Goal: Transaction & Acquisition: Purchase product/service

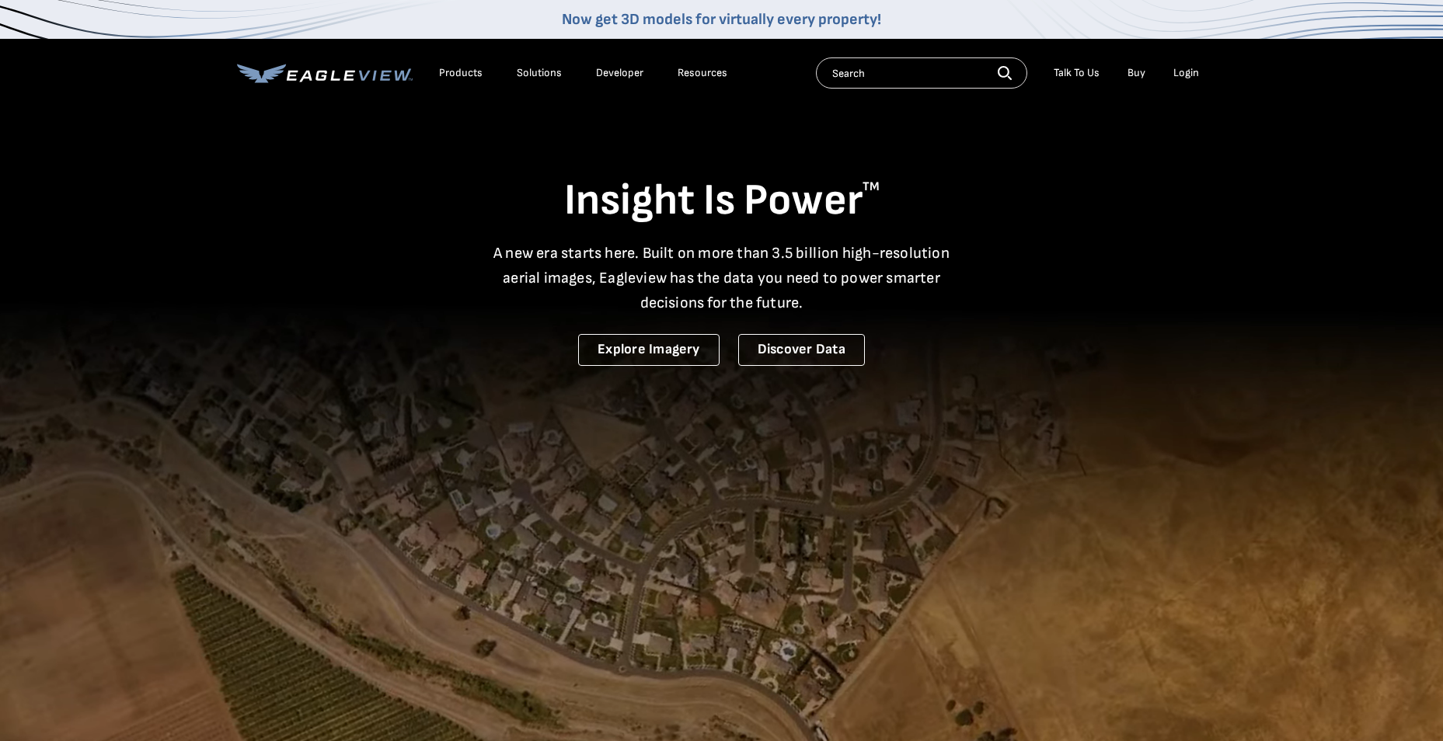
click at [1175, 69] on div "Login" at bounding box center [1186, 73] width 26 height 14
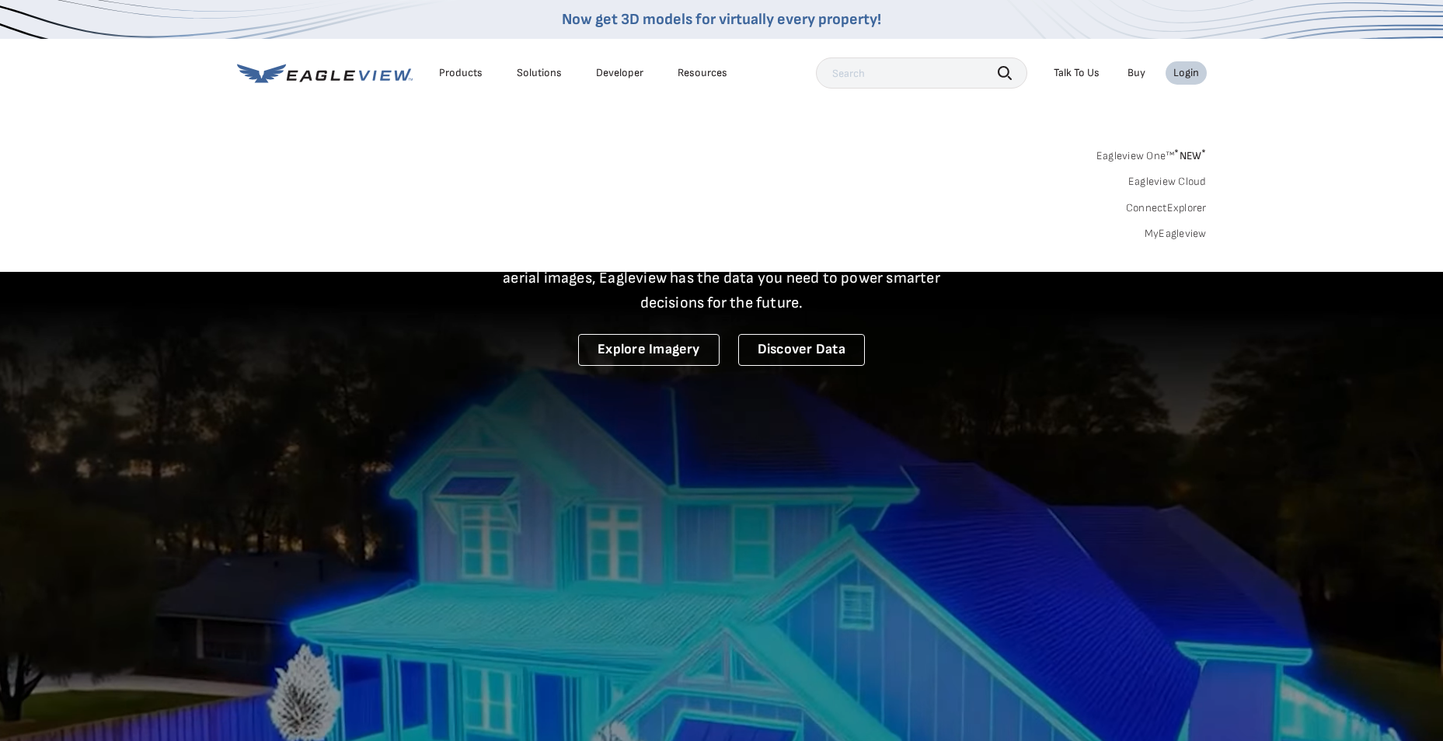
click at [1182, 75] on div "Login" at bounding box center [1186, 73] width 26 height 14
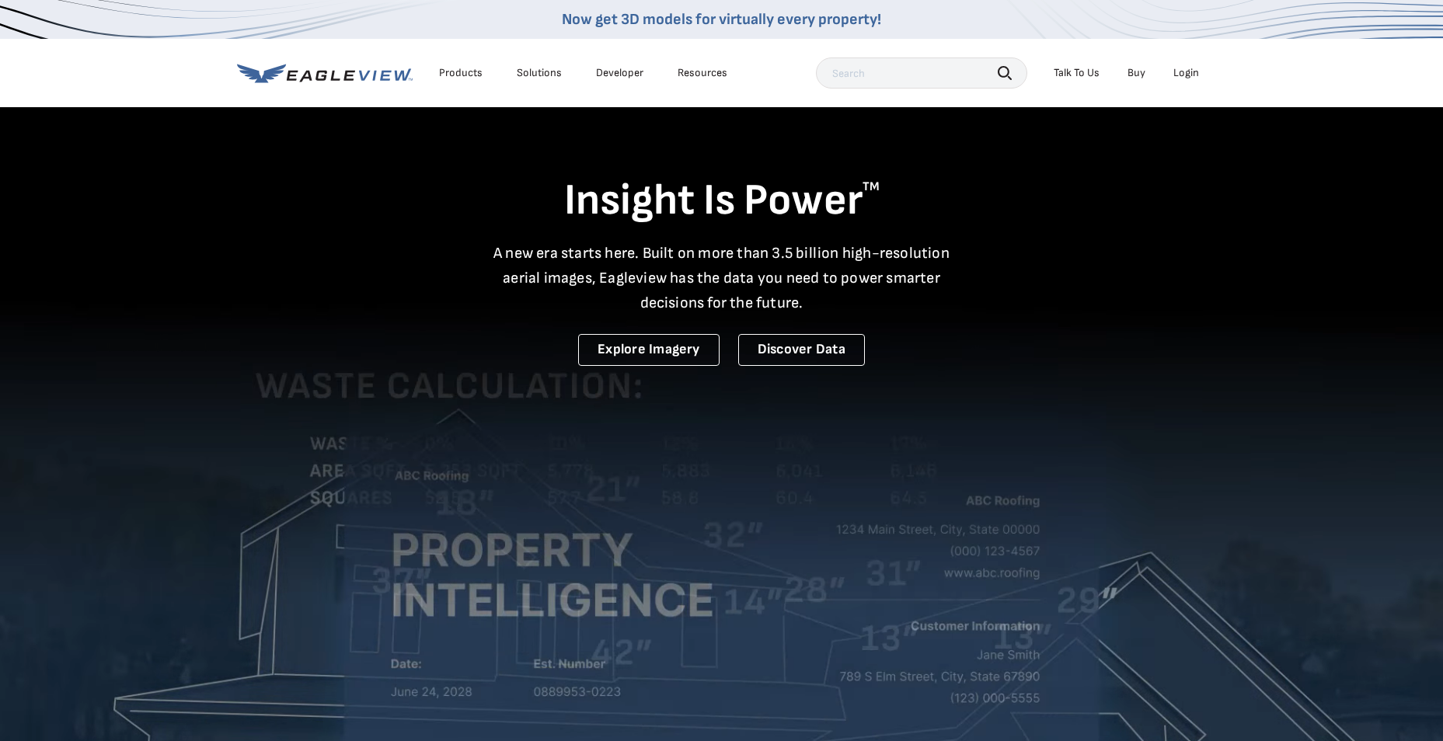
click at [1194, 73] on div "Login" at bounding box center [1186, 73] width 26 height 14
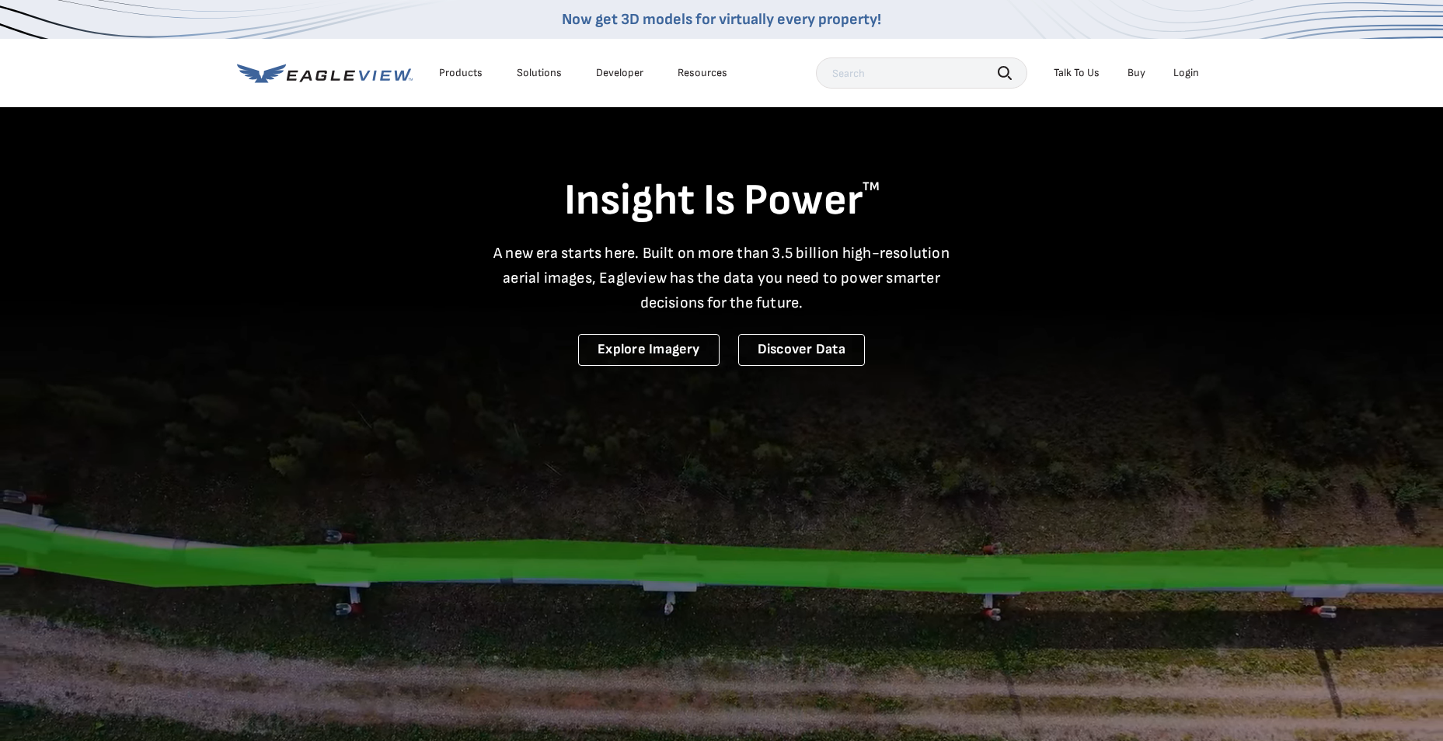
click at [940, 69] on input "text" at bounding box center [921, 73] width 211 height 31
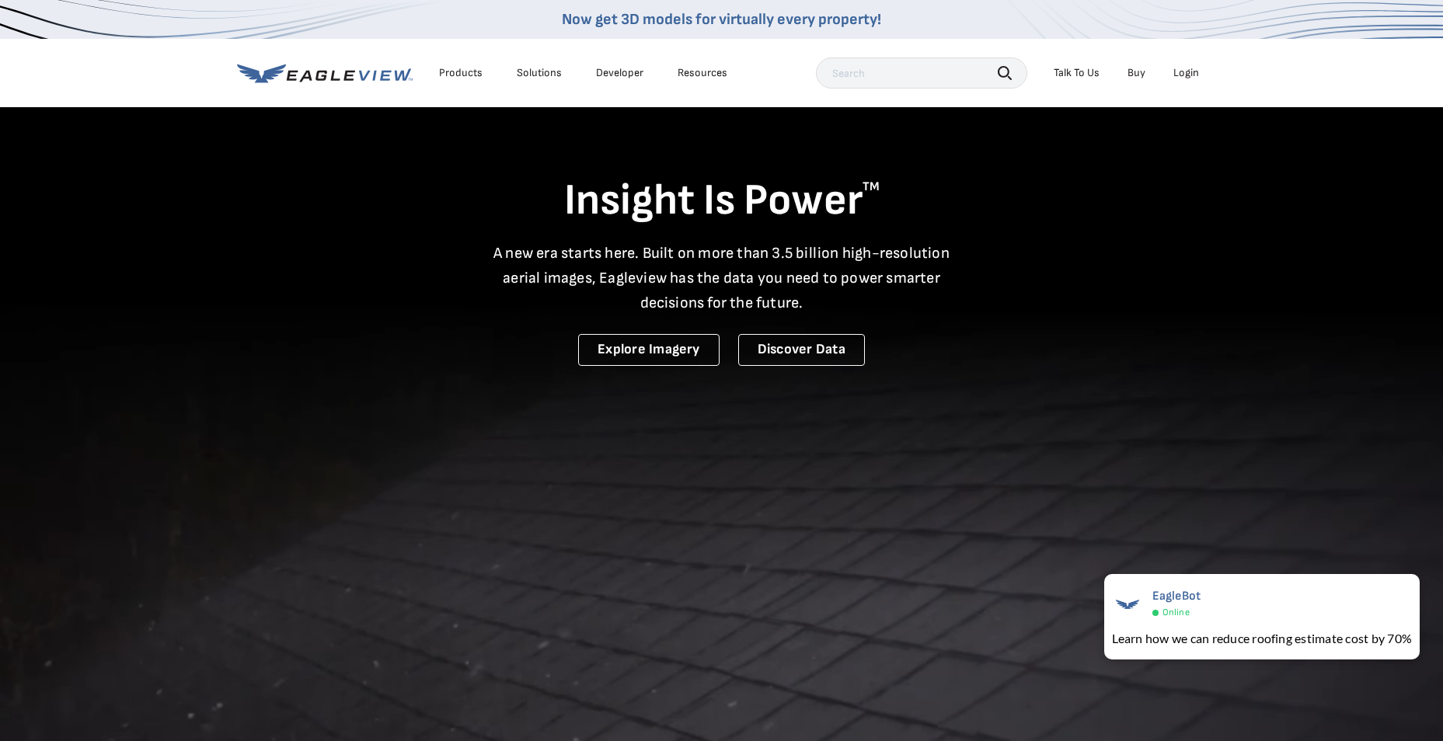
click at [1177, 66] on div "Login" at bounding box center [1186, 73] width 26 height 14
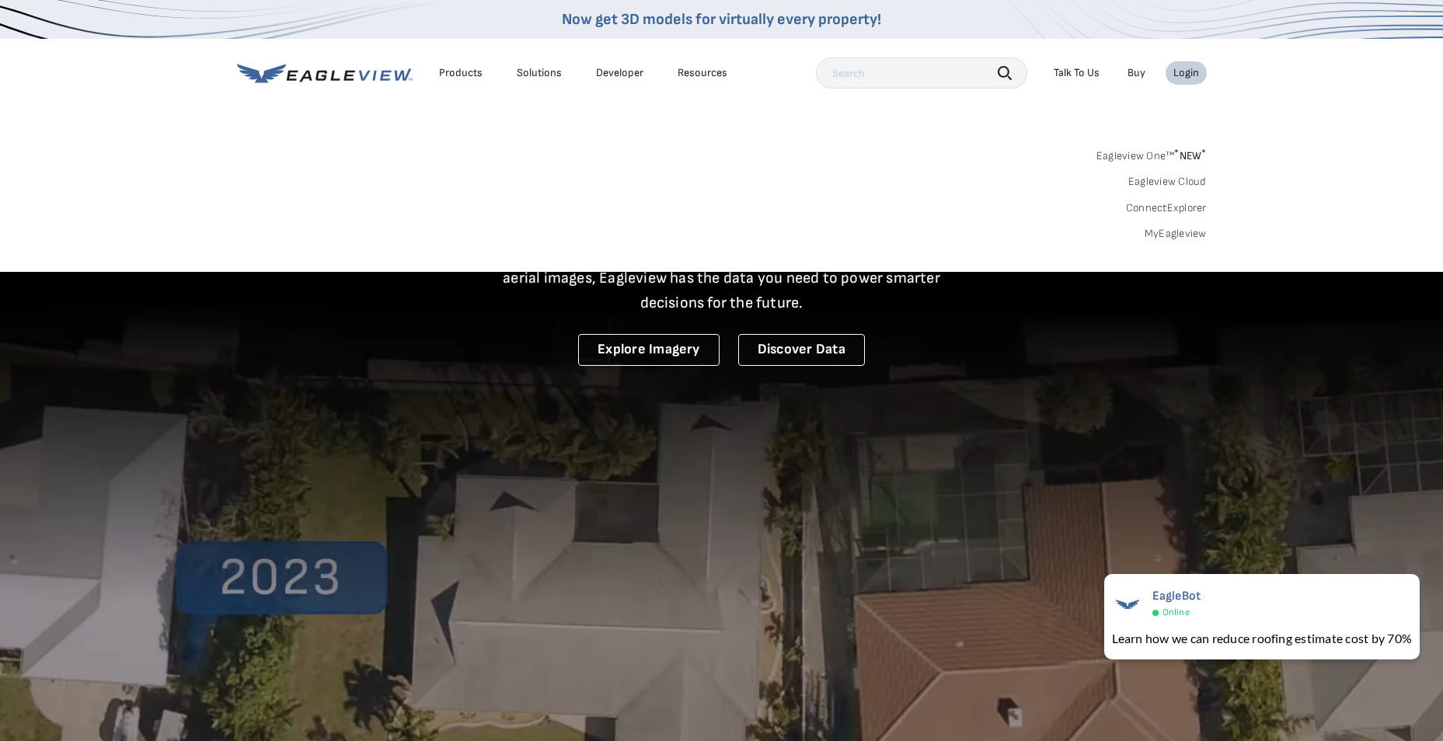
click at [1156, 155] on link "Eagleview One™ * NEW *" at bounding box center [1151, 154] width 110 height 18
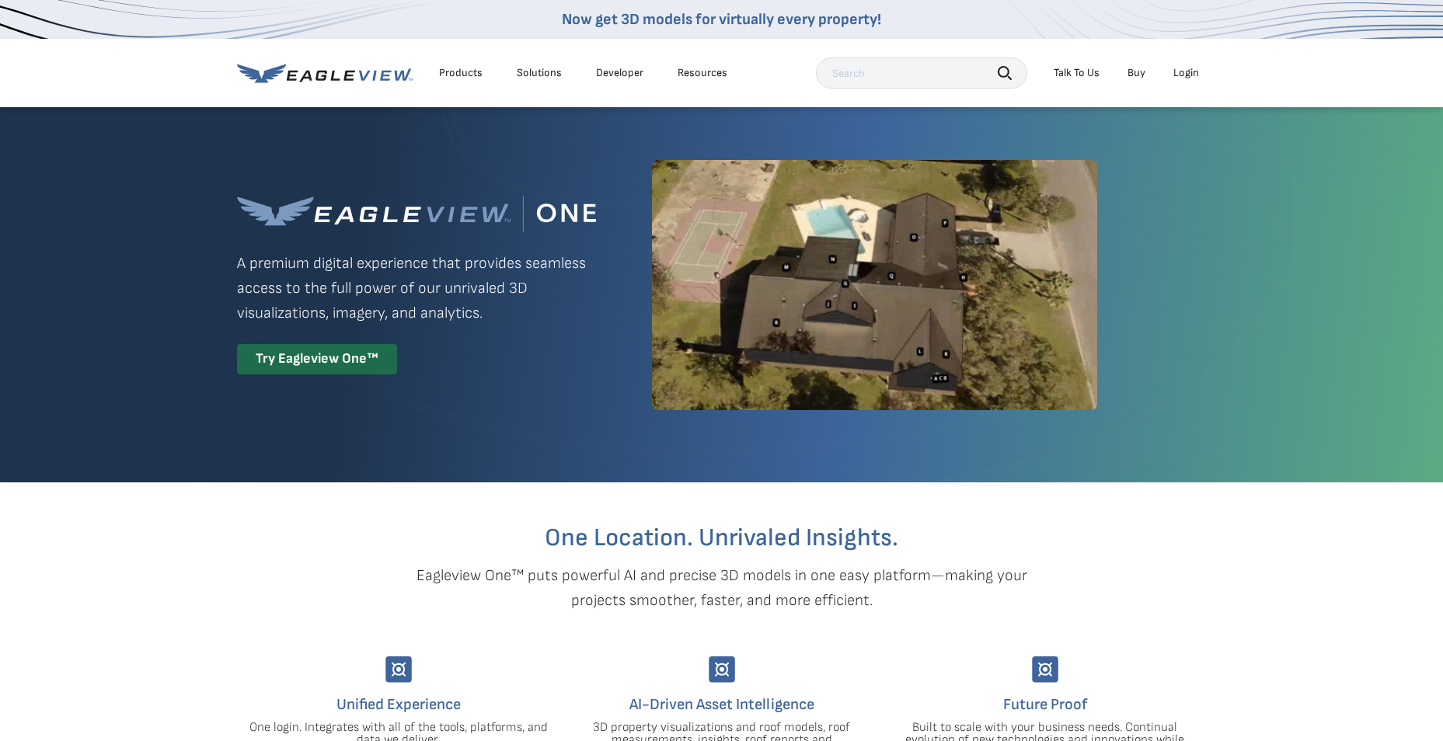
drag, startPoint x: 1165, startPoint y: 72, endPoint x: 1184, endPoint y: 72, distance: 19.4
click at [1184, 72] on ul "Talk To Us Buy Login" at bounding box center [1126, 72] width 161 height 23
click at [1183, 72] on div "Login" at bounding box center [1186, 73] width 26 height 14
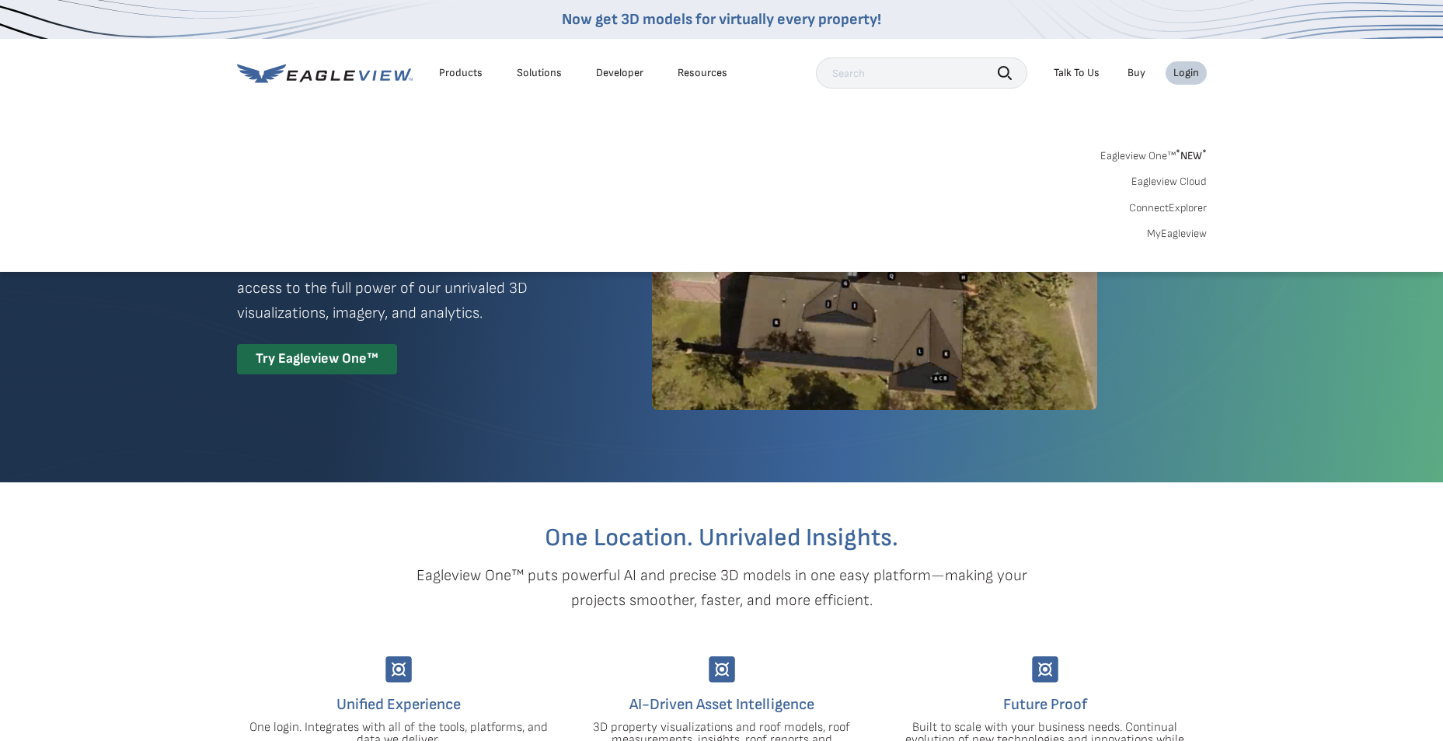
click at [1163, 234] on link "MyEagleview" at bounding box center [1177, 234] width 60 height 14
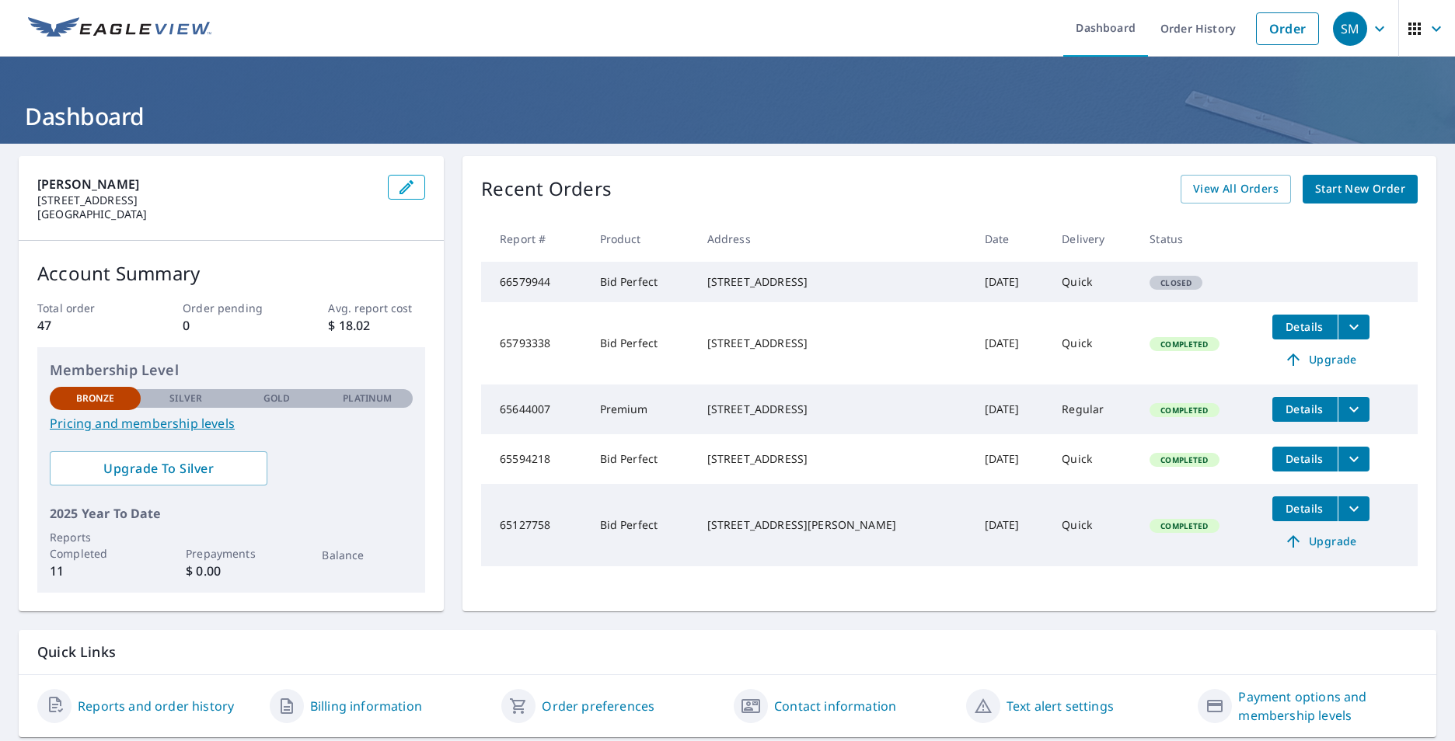
click at [1361, 190] on span "Start New Order" at bounding box center [1360, 189] width 90 height 19
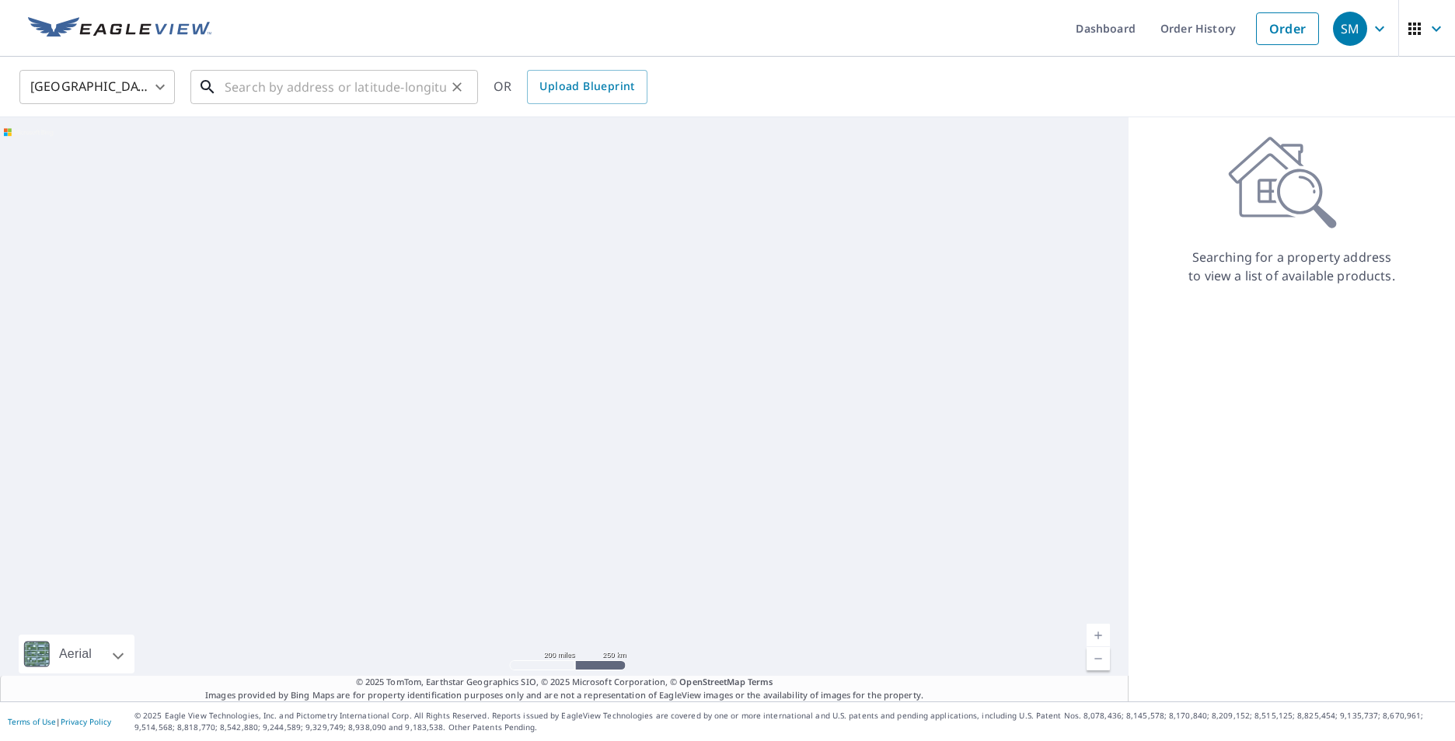
click at [274, 88] on input "text" at bounding box center [335, 87] width 221 height 44
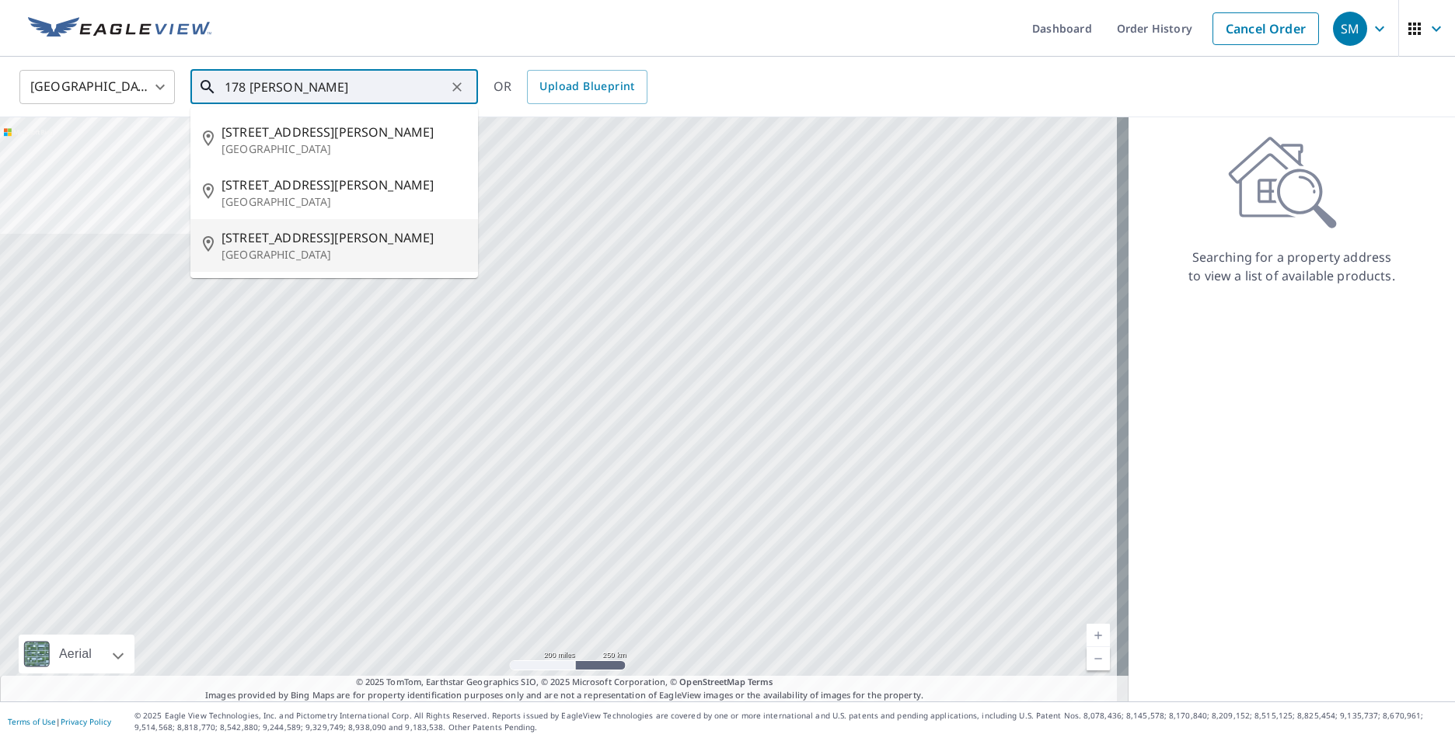
click at [329, 239] on span "[STREET_ADDRESS][PERSON_NAME]" at bounding box center [343, 237] width 244 height 19
type input "[STREET_ADDRESS][PERSON_NAME]"
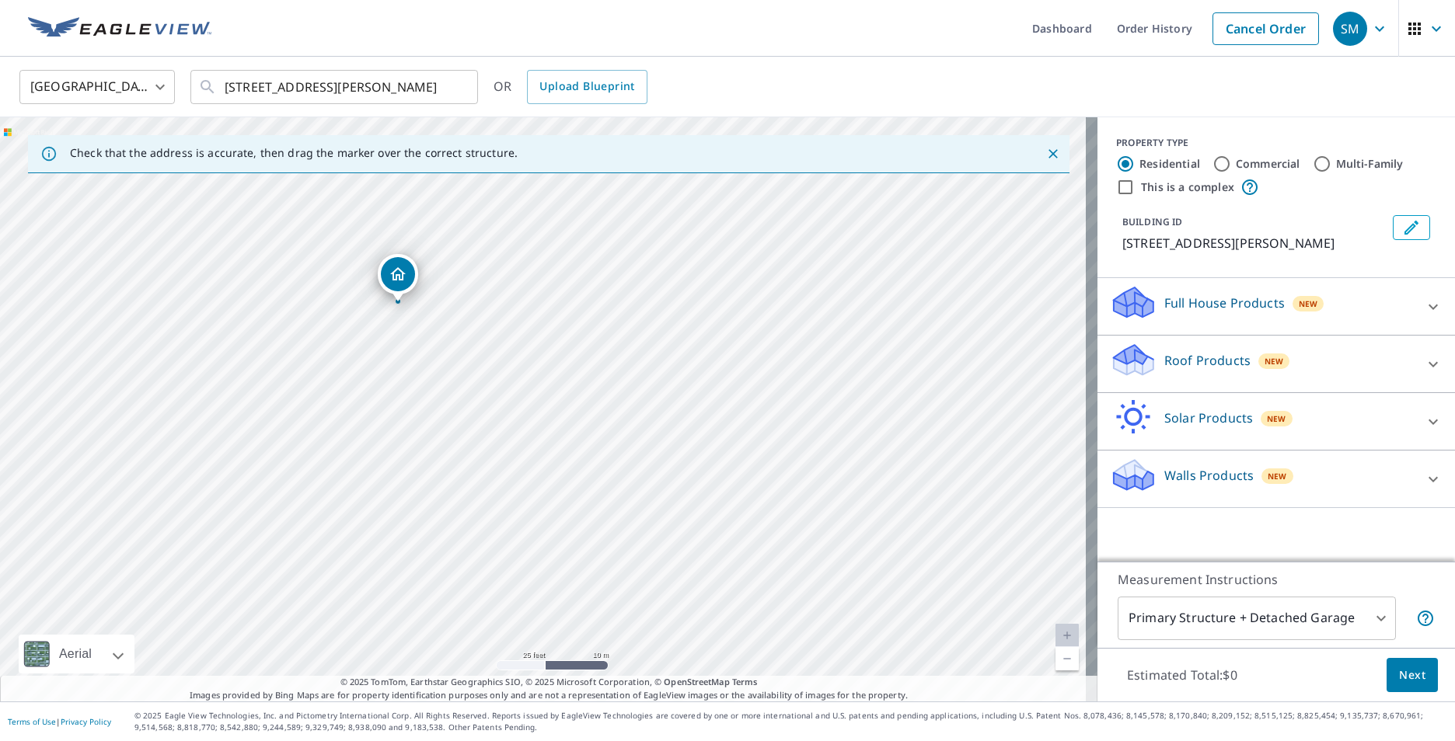
click at [1208, 370] on p "Roof Products" at bounding box center [1207, 360] width 86 height 19
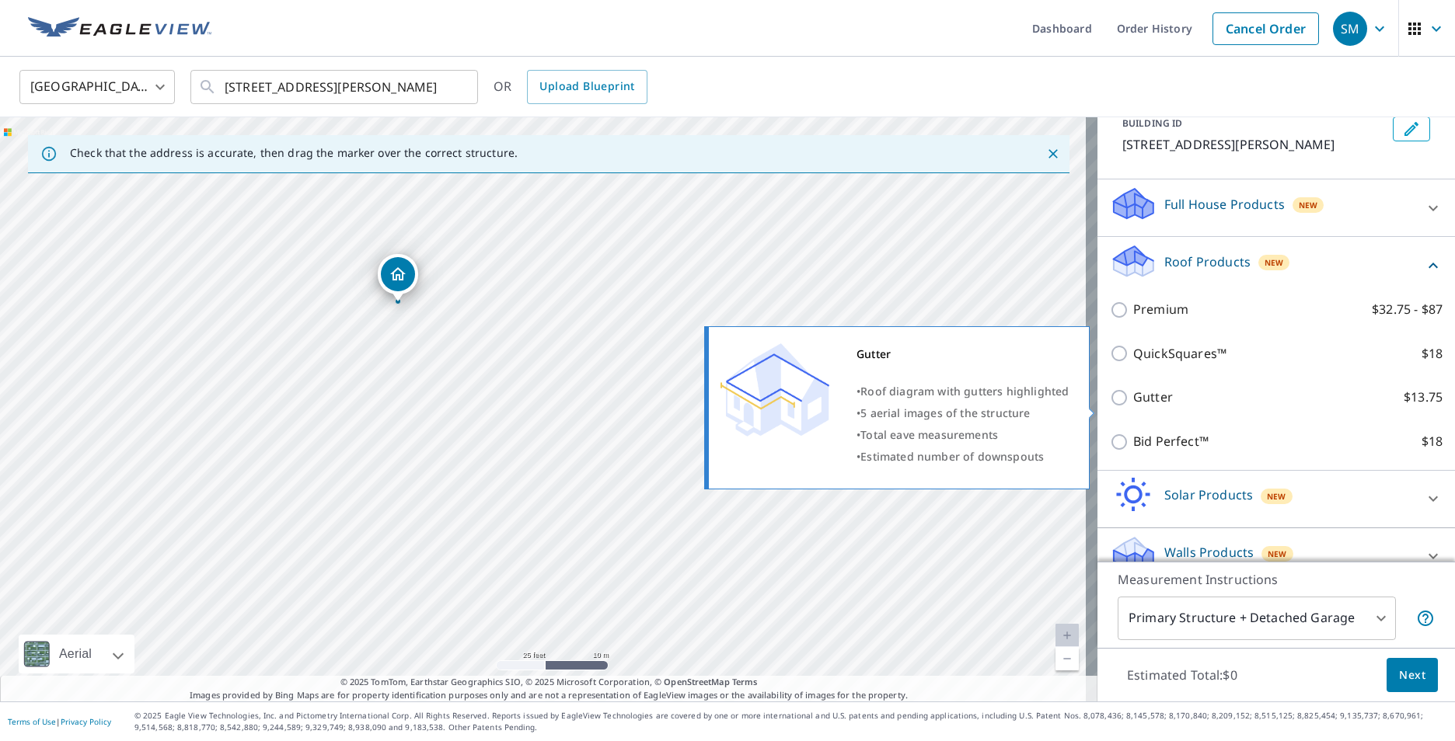
scroll to position [141, 0]
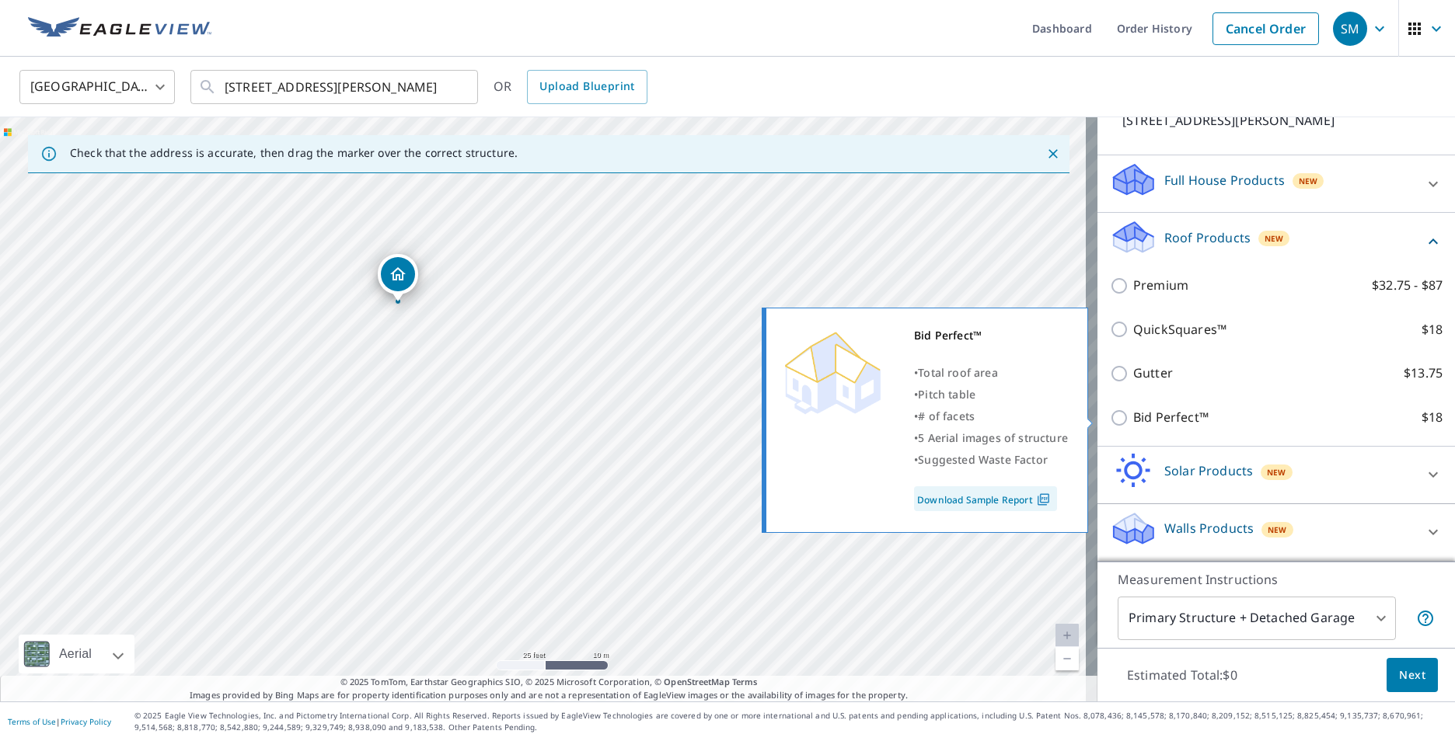
click at [1110, 420] on input "Bid Perfect™ $18" at bounding box center [1121, 418] width 23 height 19
checkbox input "true"
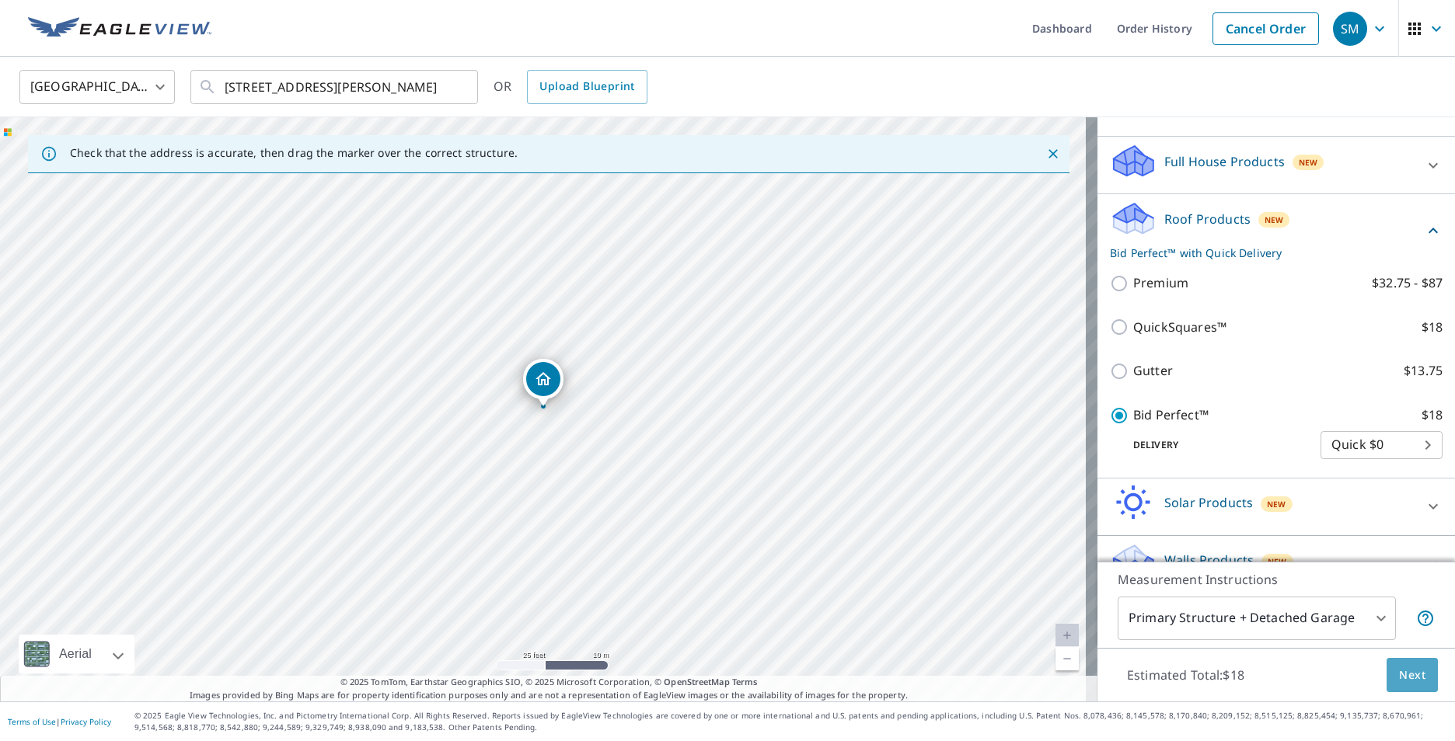
click at [1406, 678] on span "Next" at bounding box center [1412, 675] width 26 height 19
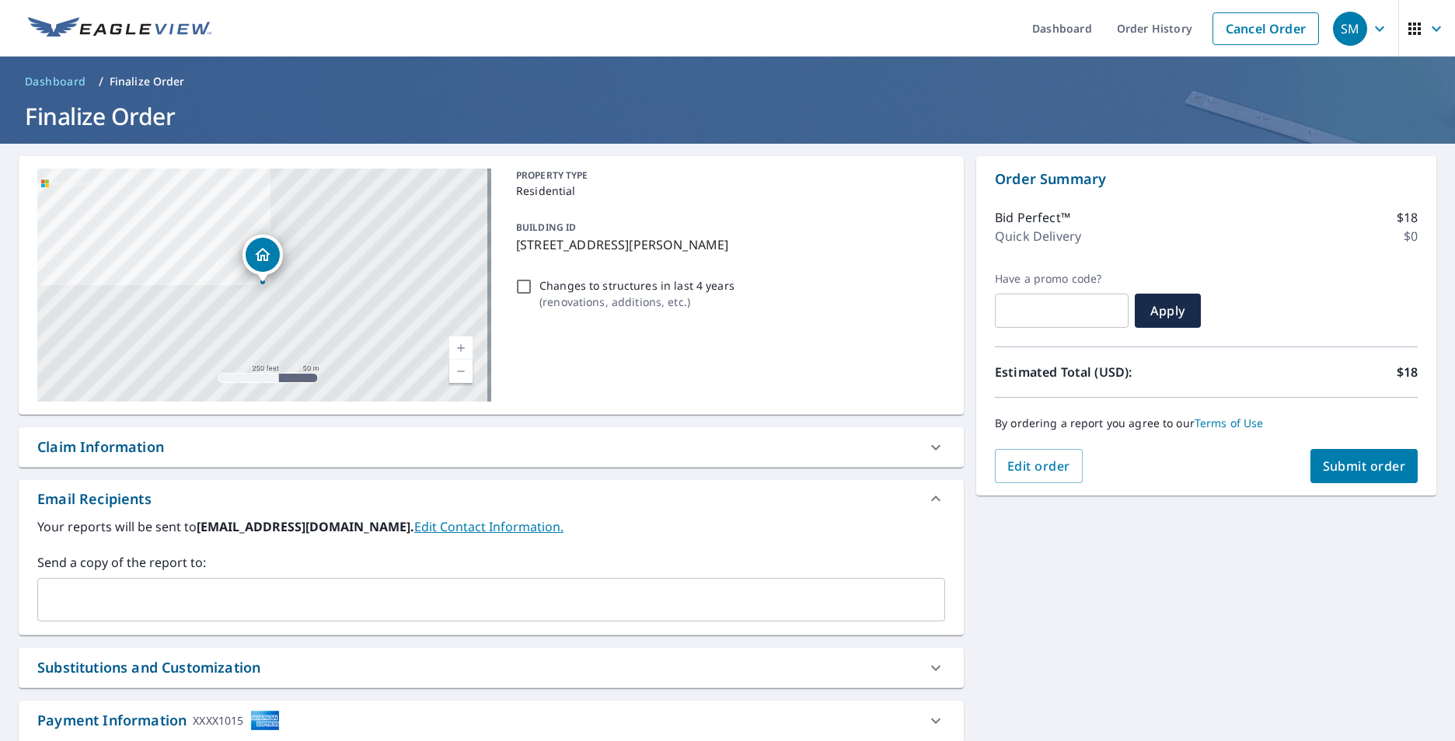
click at [1334, 465] on span "Submit order" at bounding box center [1364, 466] width 83 height 17
